Goal: Task Accomplishment & Management: Manage account settings

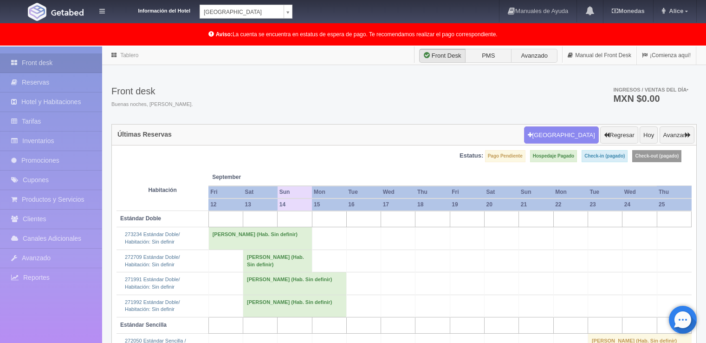
scroll to position [110, 0]
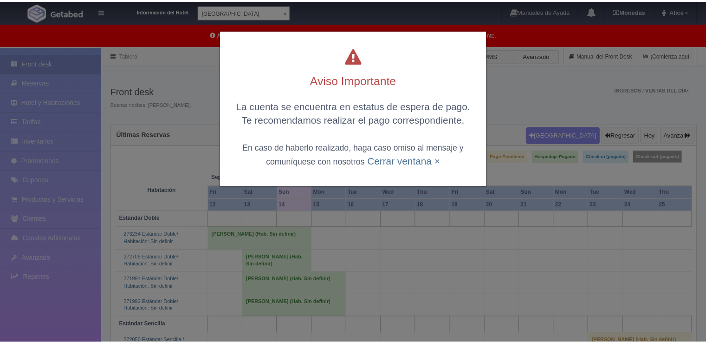
scroll to position [110, 0]
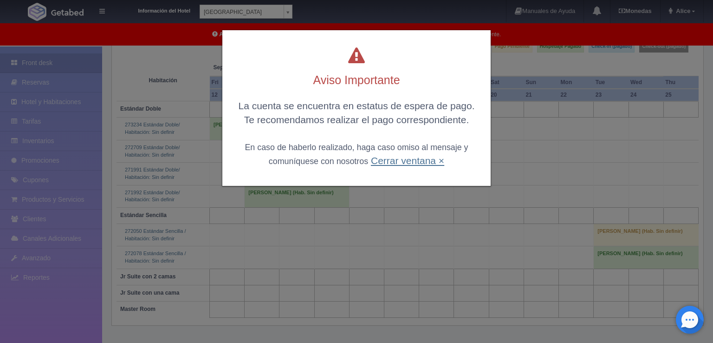
click at [415, 163] on link "Cerrar ventana ×" at bounding box center [407, 160] width 73 height 11
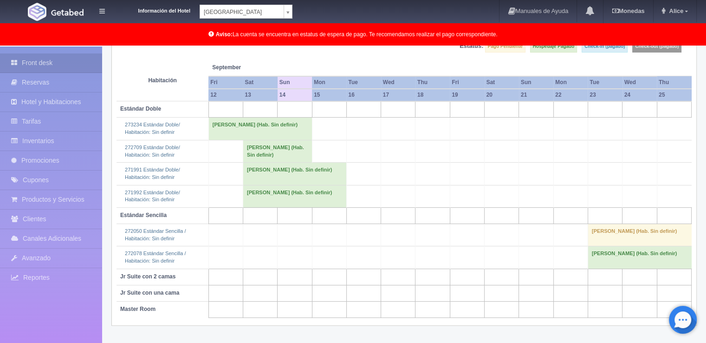
scroll to position [111, 0]
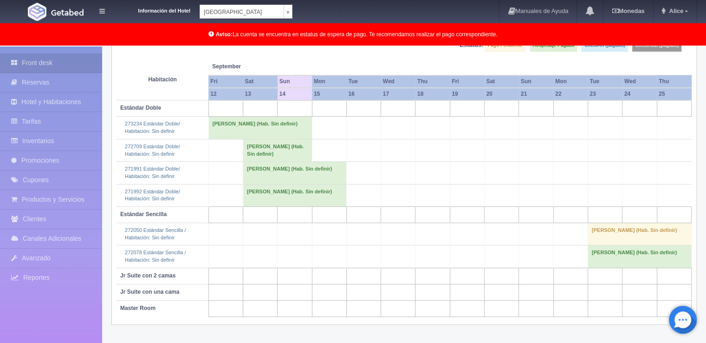
click at [290, 7] on body "Información del Hotel [GEOGRAPHIC_DATA] Campeche [GEOGRAPHIC_DATA] Campeche [GE…" at bounding box center [353, 139] width 706 height 407
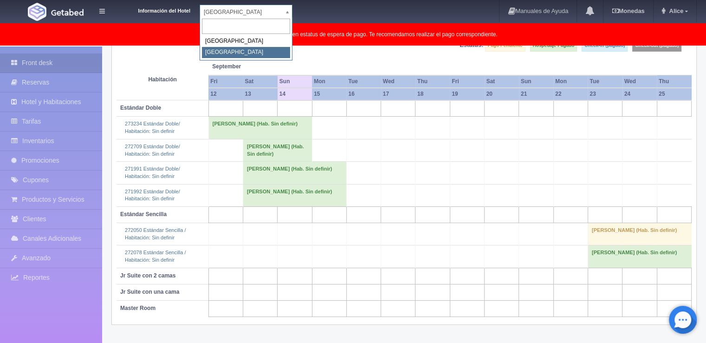
select select "375"
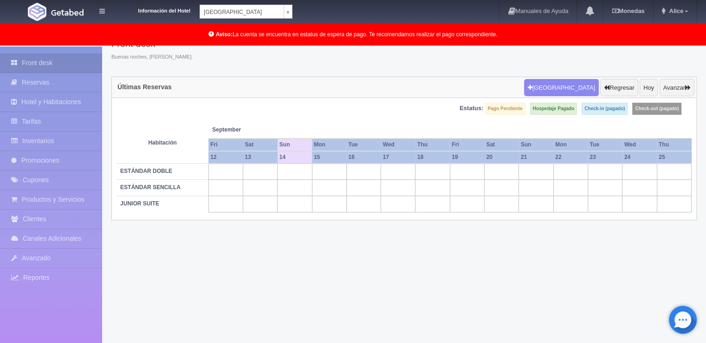
scroll to position [47, 0]
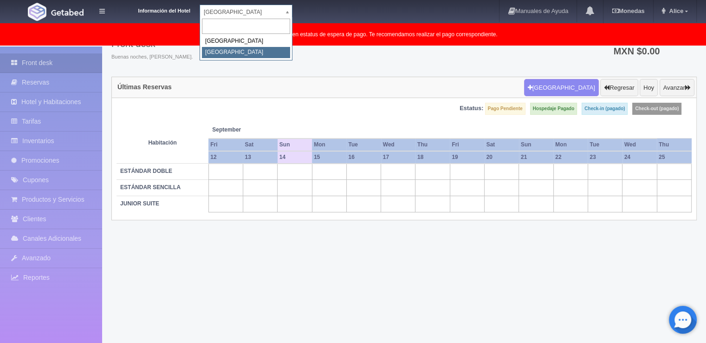
click at [286, 12] on body "Información del Hotel Hotel Plaza Colonial Hotel Plaza Campeche Hotel Plaza Col…" at bounding box center [353, 171] width 706 height 344
select select "342"
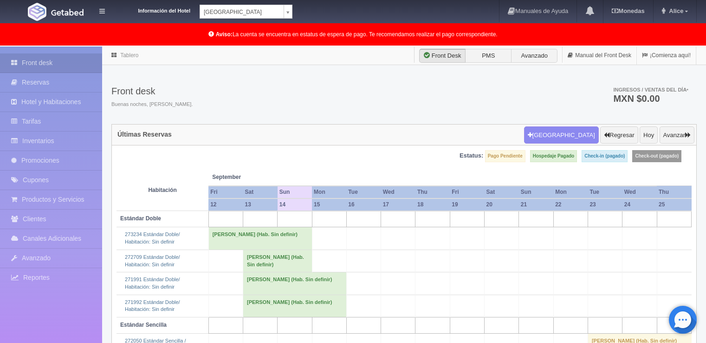
scroll to position [47, 0]
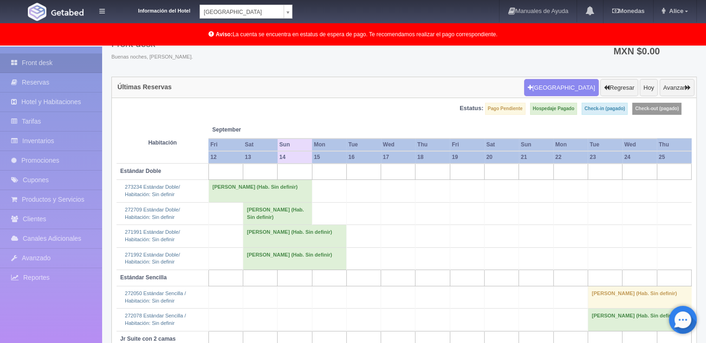
click at [288, 12] on body "Información del Hotel [GEOGRAPHIC_DATA] Campeche [GEOGRAPHIC_DATA] Campeche [GE…" at bounding box center [353, 202] width 706 height 407
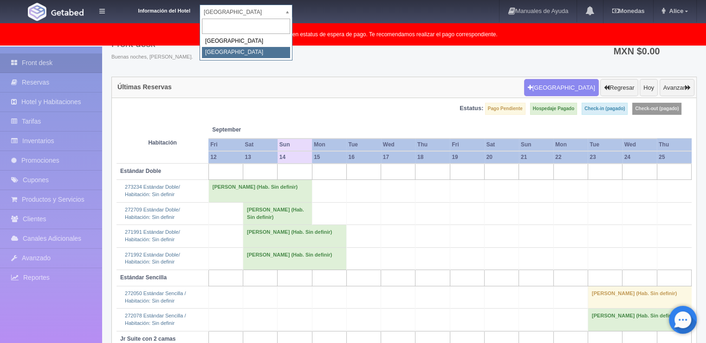
select select "375"
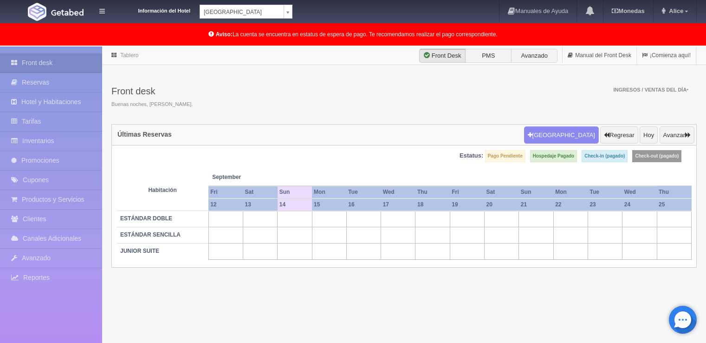
scroll to position [46, 0]
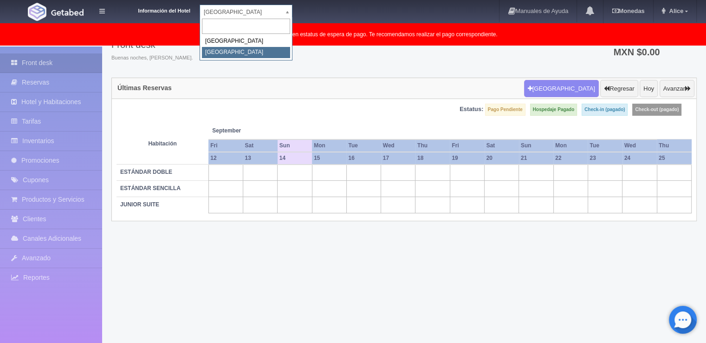
click at [287, 8] on body "Información del Hotel Hotel Plaza Colonial Hotel Plaza Campeche Hotel Plaza Col…" at bounding box center [353, 172] width 706 height 344
select select "342"
